Goal: Transaction & Acquisition: Purchase product/service

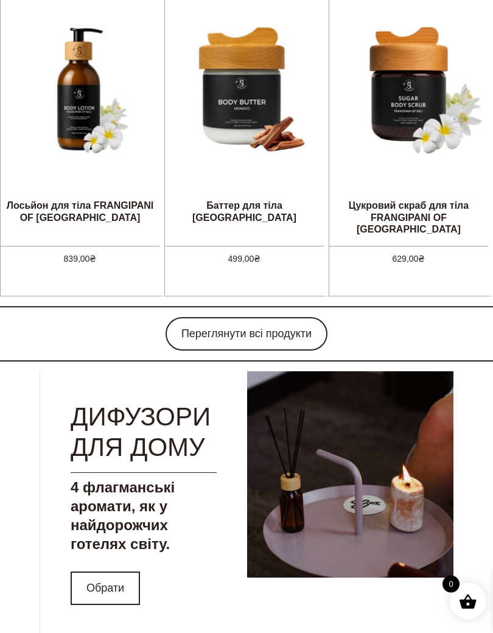
scroll to position [719, 0]
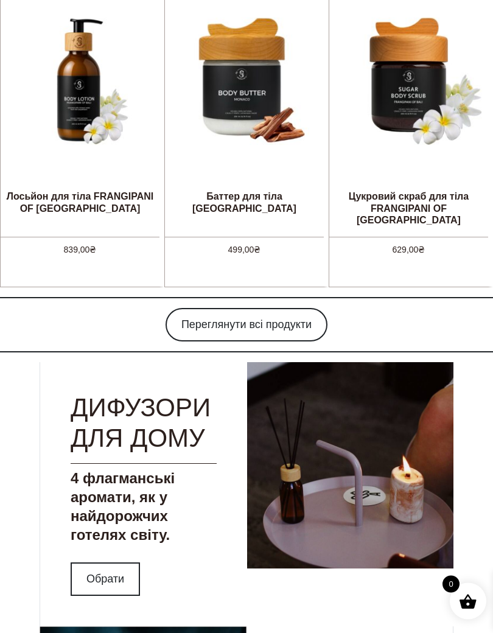
click at [255, 308] on link "Переглянути всі продукти" at bounding box center [246, 324] width 162 height 33
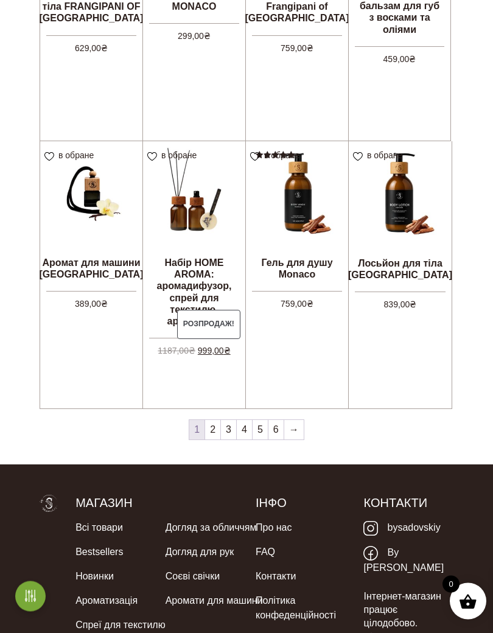
scroll to position [924, 0]
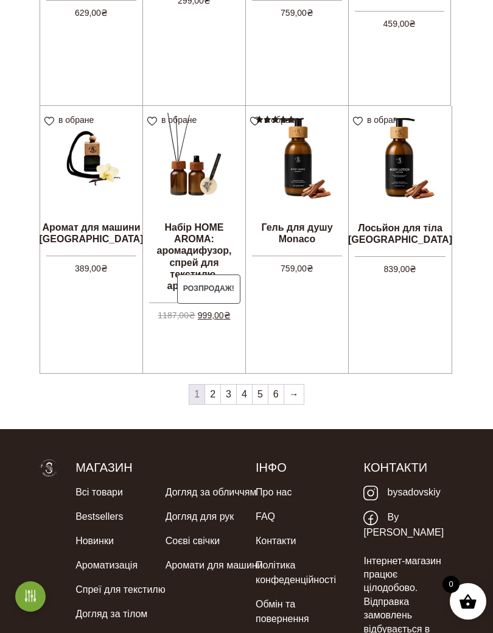
click at [295, 391] on link "→" at bounding box center [293, 394] width 19 height 19
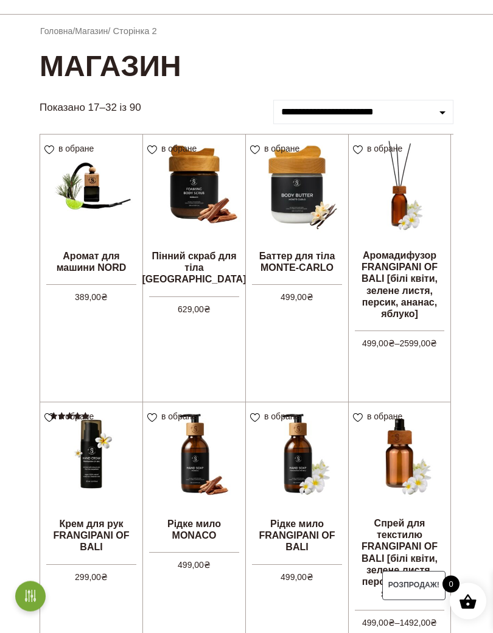
scroll to position [92, 0]
click at [399, 204] on img at bounding box center [400, 185] width 102 height 102
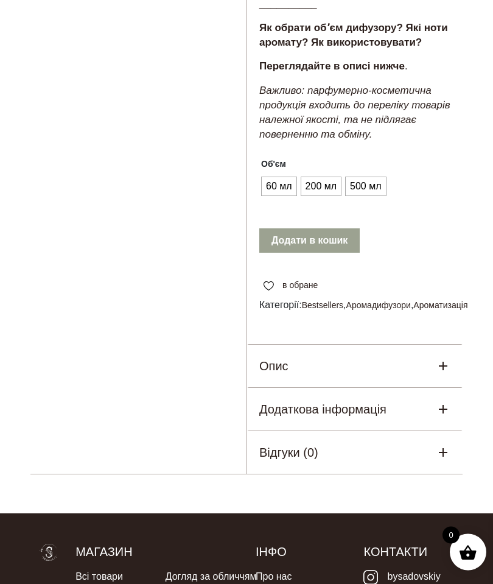
scroll to position [922, 0]
click at [323, 176] on span "200 мл" at bounding box center [320, 185] width 37 height 19
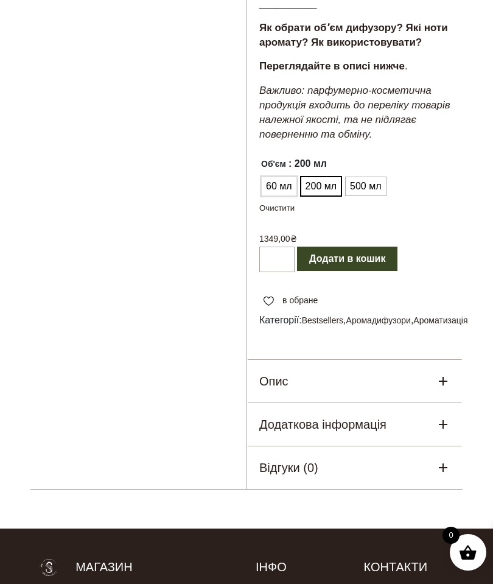
click at [286, 176] on span "60 мл" at bounding box center [279, 185] width 32 height 19
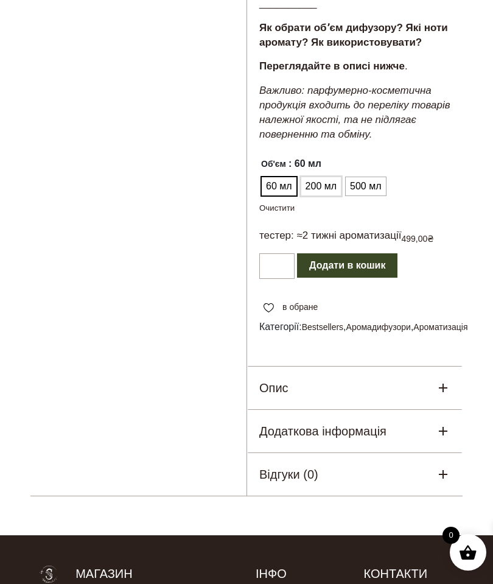
click at [321, 176] on span "200 мл" at bounding box center [320, 185] width 37 height 19
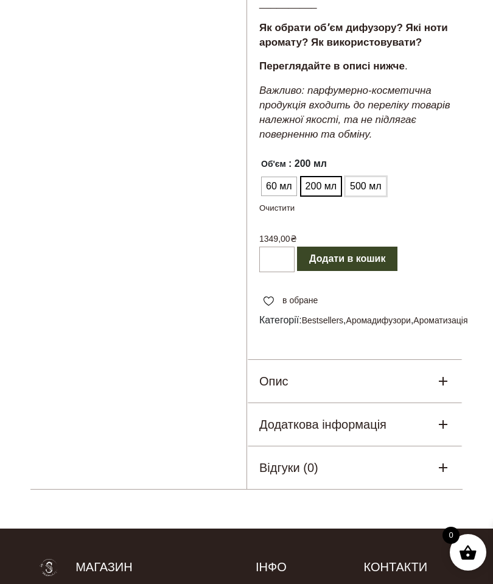
click at [361, 176] on span "500 мл" at bounding box center [365, 185] width 37 height 19
